Goal: Communication & Community: Answer question/provide support

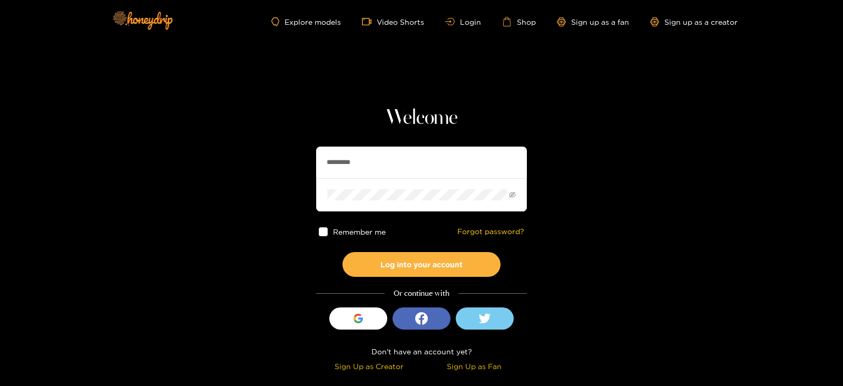
drag, startPoint x: 366, startPoint y: 152, endPoint x: 296, endPoint y: 155, distance: 70.1
click at [296, 155] on section "Welcome ********* Remember me Forgot password? Log into your account Or continu…" at bounding box center [421, 187] width 843 height 374
type input "*"
type input "**********"
click at [342, 252] on button "Log into your account" at bounding box center [421, 264] width 158 height 25
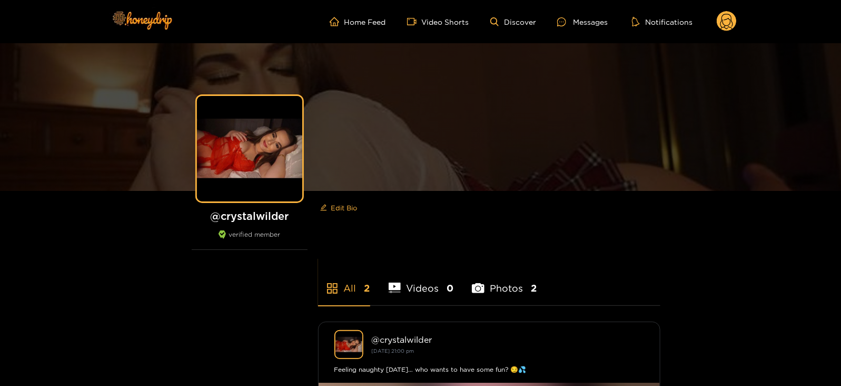
click at [713, 12] on ul "Home Feed Video Shorts Discover Messages Notifications" at bounding box center [533, 21] width 407 height 21
click at [714, 13] on ul "Home Feed Video Shorts Discover Messages Notifications" at bounding box center [533, 21] width 407 height 21
click at [721, 26] on circle at bounding box center [727, 21] width 20 height 20
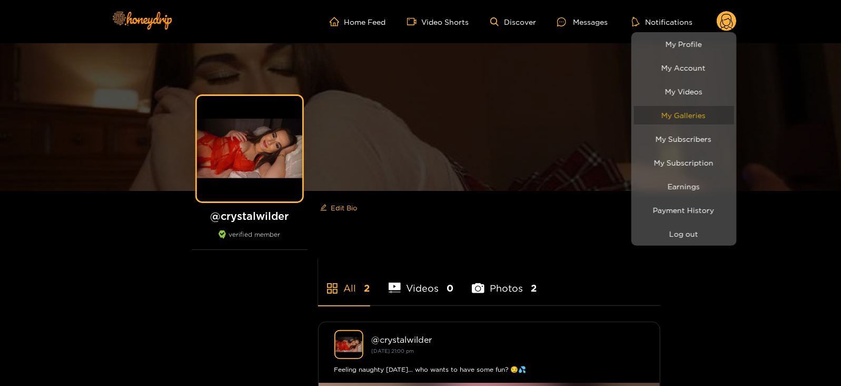
click at [688, 124] on link "My Galleries" at bounding box center [684, 115] width 100 height 18
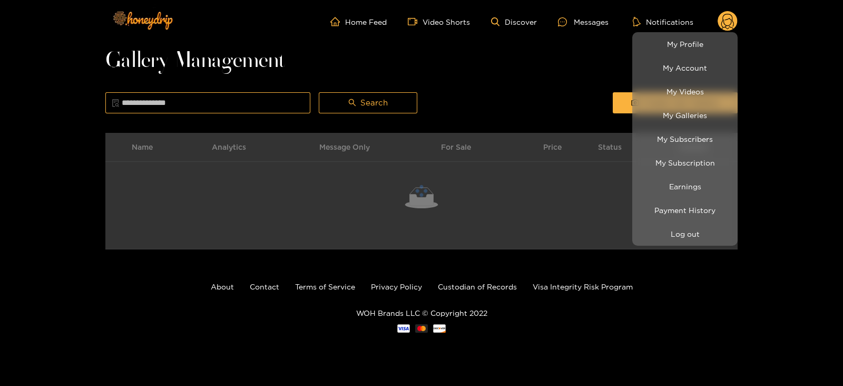
click at [685, 129] on li "My Subscribers" at bounding box center [684, 139] width 105 height 24
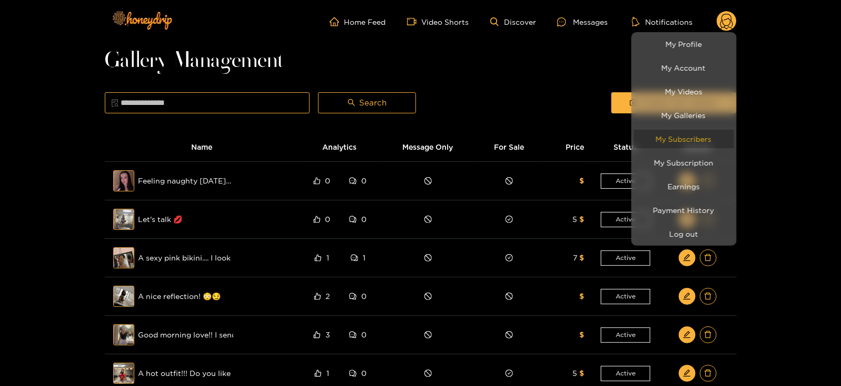
click at [678, 131] on link "My Subscribers" at bounding box center [684, 139] width 100 height 18
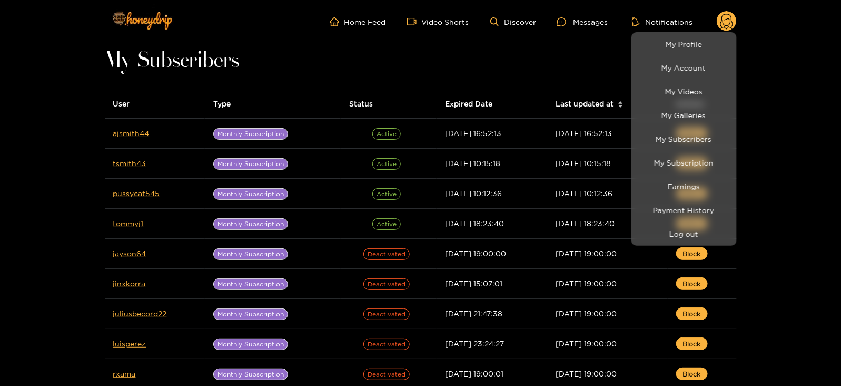
click at [585, 107] on div at bounding box center [420, 193] width 841 height 386
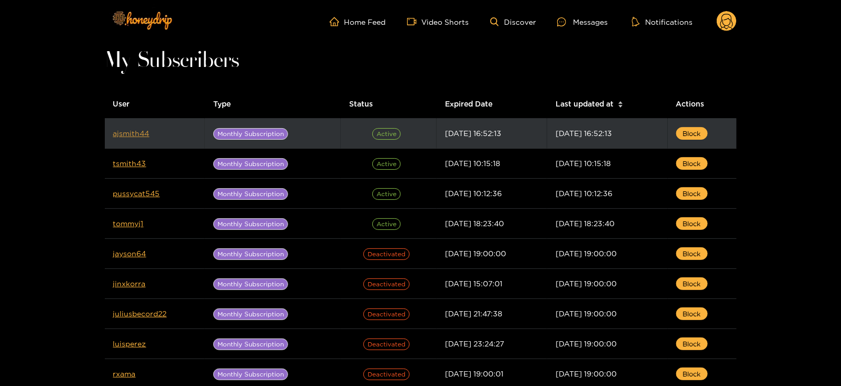
click at [142, 135] on link "ajsmith44" at bounding box center [131, 133] width 36 height 8
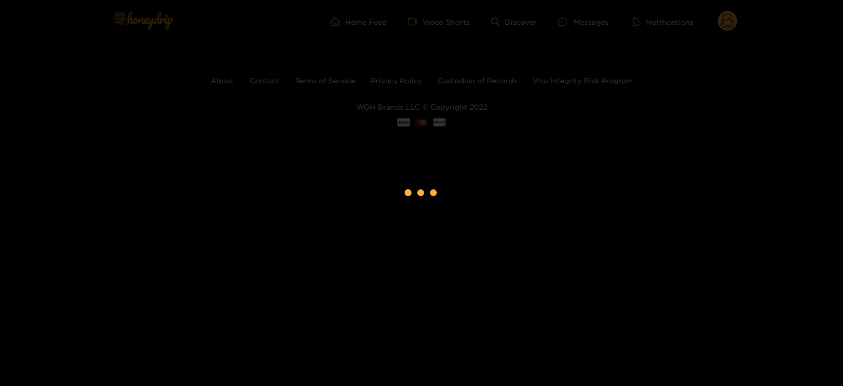
click at [142, 135] on div at bounding box center [421, 193] width 843 height 386
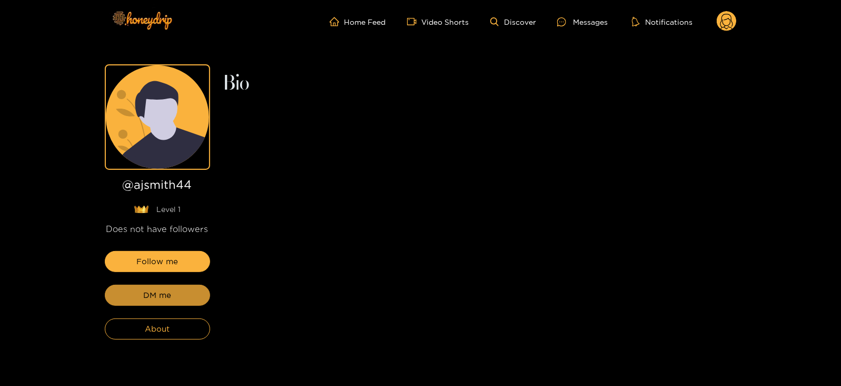
click at [143, 298] on span "DM me" at bounding box center [157, 295] width 28 height 13
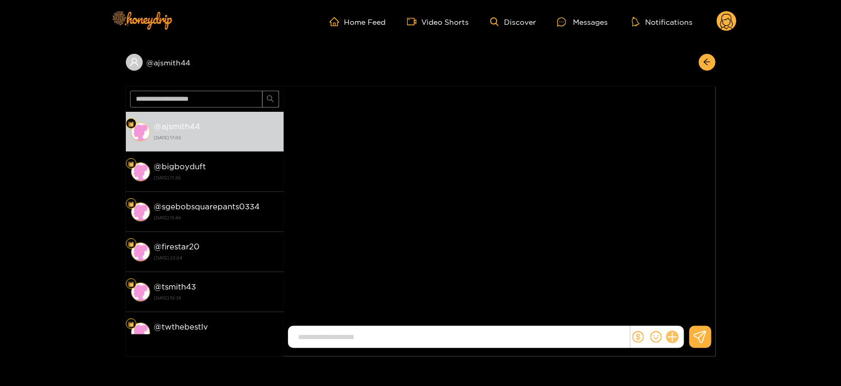
click at [674, 337] on icon at bounding box center [672, 337] width 10 height 10
click at [689, 312] on icon at bounding box center [692, 312] width 10 height 10
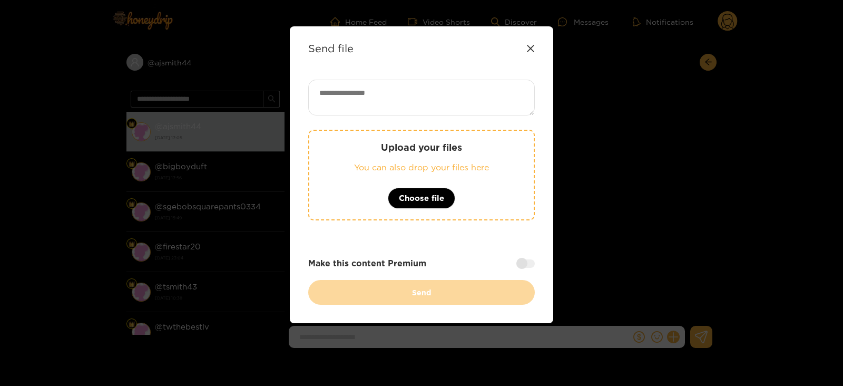
click at [369, 95] on textarea at bounding box center [421, 98] width 226 height 36
paste textarea "**********"
type textarea "**********"
click at [339, 174] on div "Upload your files You can also drop your files here Choose file" at bounding box center [421, 175] width 226 height 91
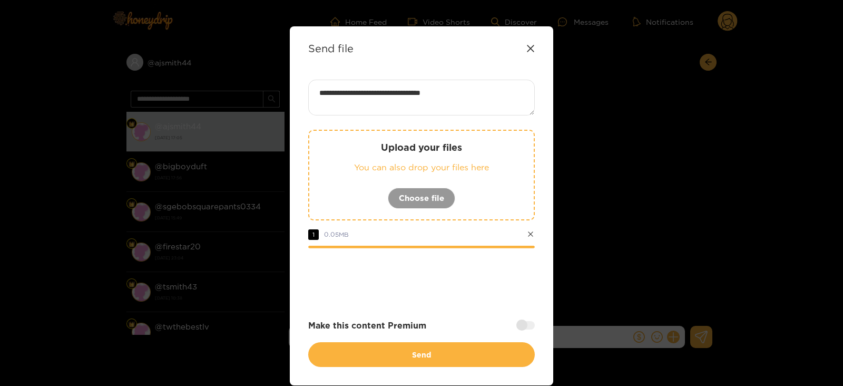
click at [522, 327] on div at bounding box center [525, 325] width 18 height 8
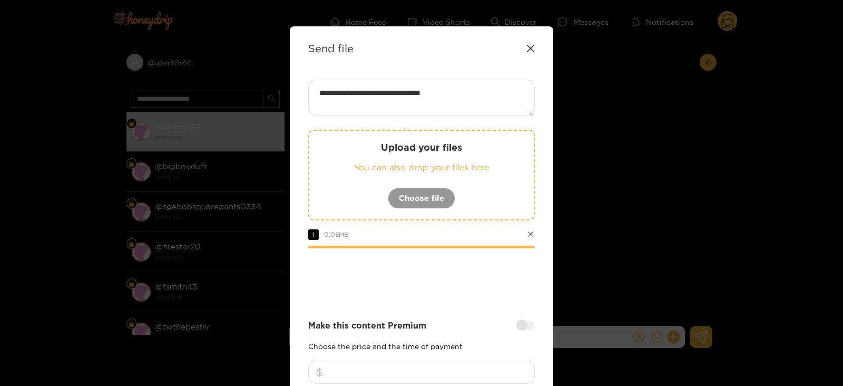
click at [472, 360] on input "number" at bounding box center [421, 371] width 226 height 23
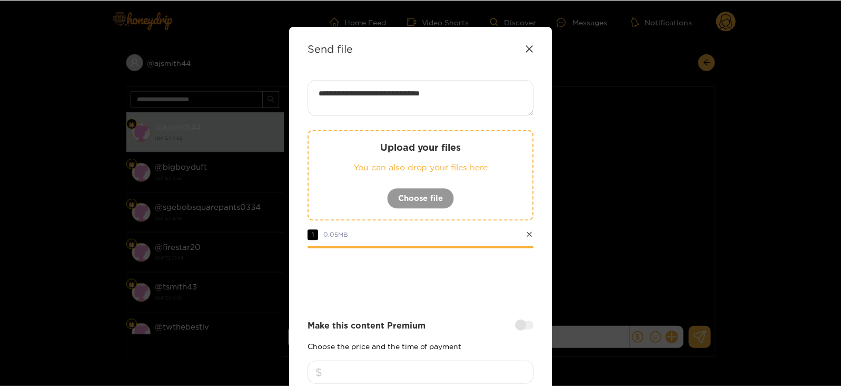
scroll to position [126, 0]
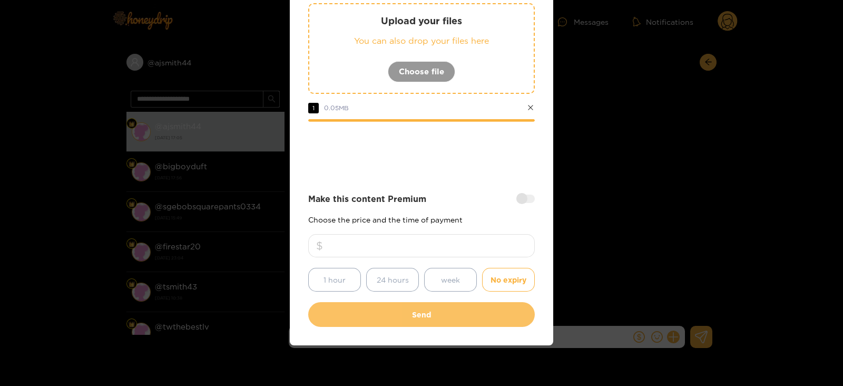
type input "**"
click at [437, 307] on button "Send" at bounding box center [421, 314] width 226 height 25
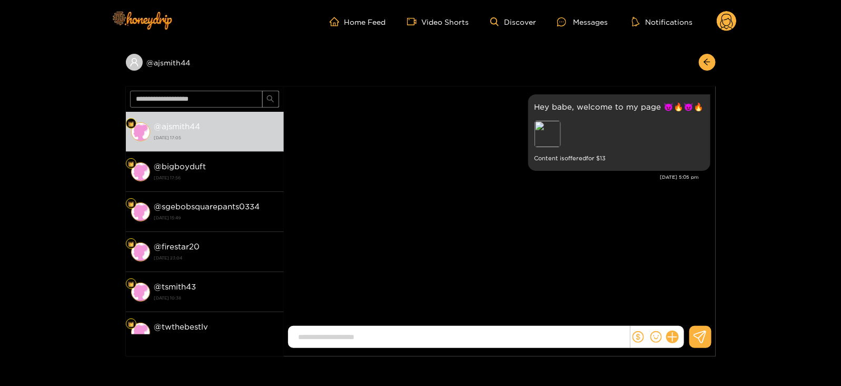
scroll to position [64, 0]
click at [717, 14] on icon at bounding box center [727, 21] width 20 height 21
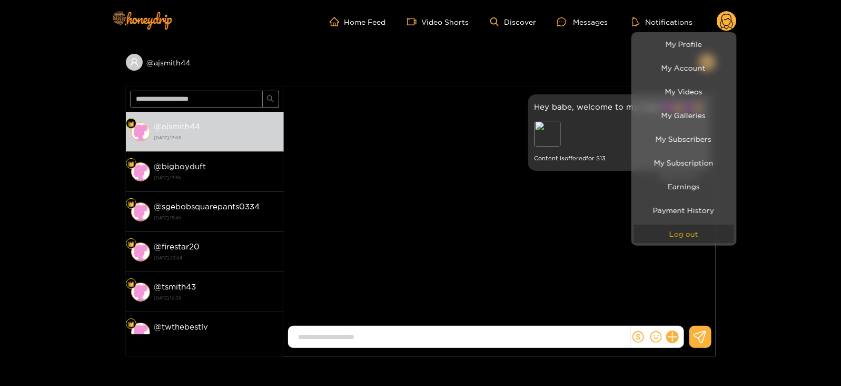
click at [657, 239] on button "Log out" at bounding box center [684, 233] width 100 height 18
